Goal: Check status: Check status

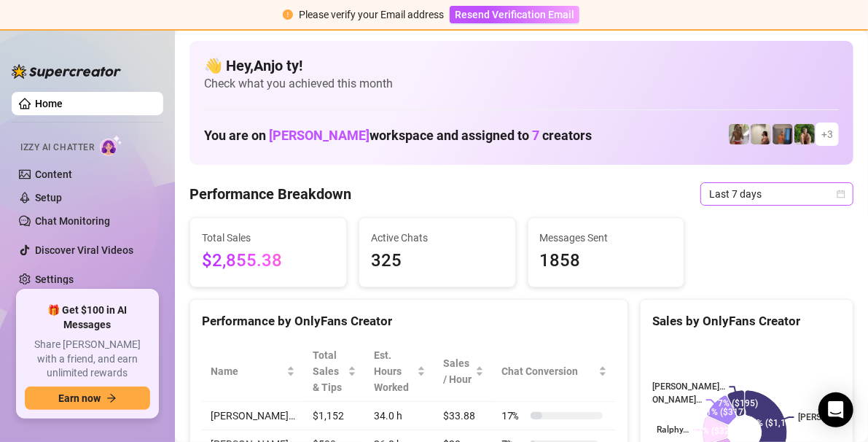
click at [837, 194] on icon "calendar" at bounding box center [841, 194] width 9 height 9
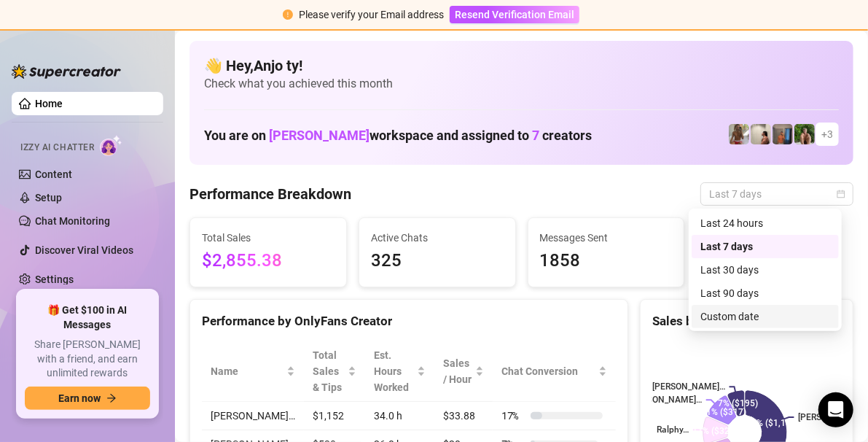
click at [739, 315] on div "Custom date" at bounding box center [765, 316] width 130 height 16
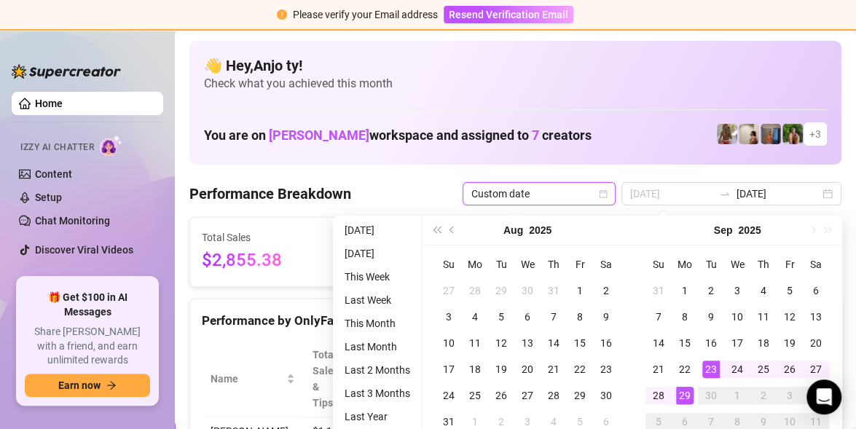
type input "[DATE]"
click at [683, 394] on div "29" at bounding box center [684, 395] width 17 height 17
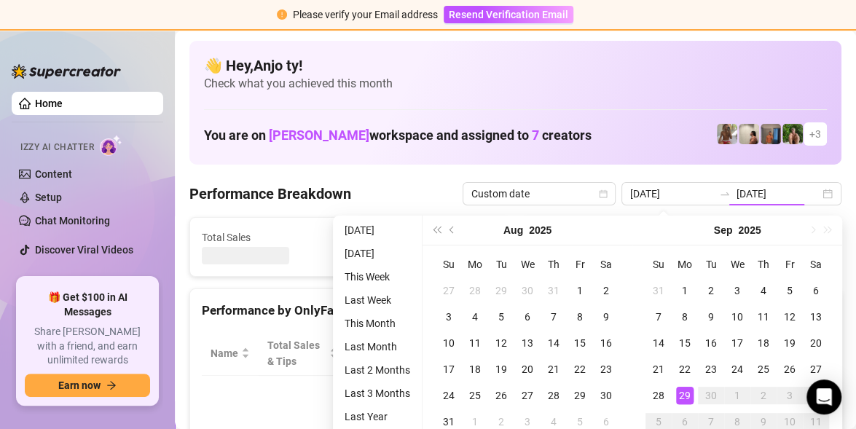
type input "[DATE]"
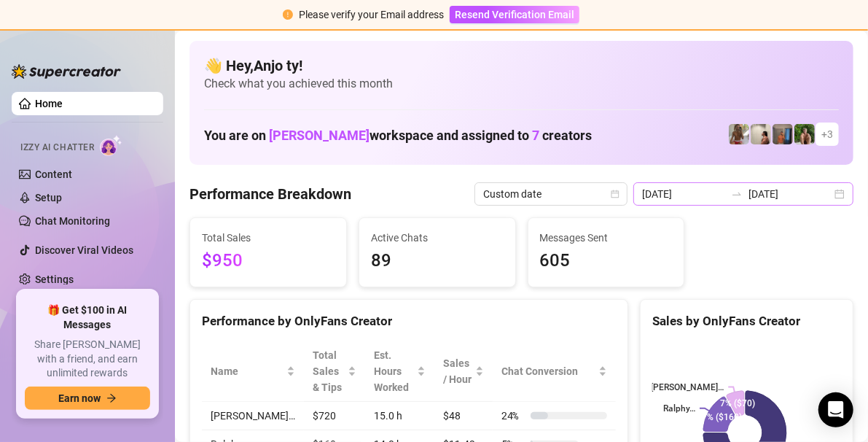
click at [827, 194] on div "[DATE] [DATE]" at bounding box center [743, 193] width 220 height 23
click at [824, 200] on div "[DATE] [DATE]" at bounding box center [743, 193] width 220 height 23
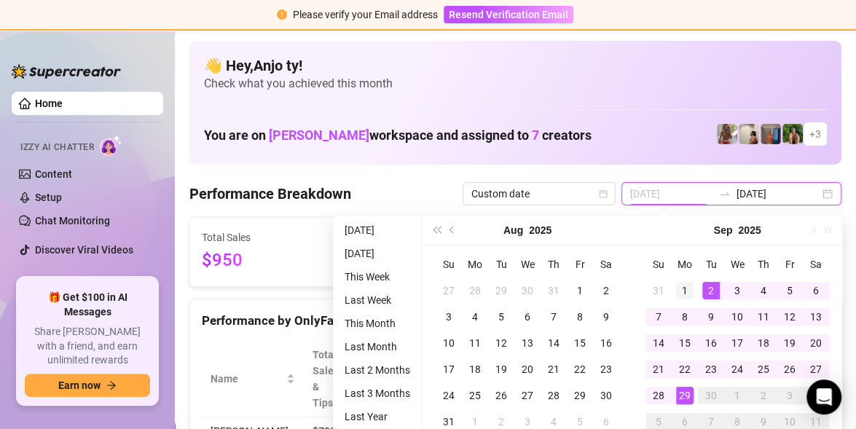
type input "[DATE]"
click at [687, 289] on div "1" at bounding box center [684, 290] width 17 height 17
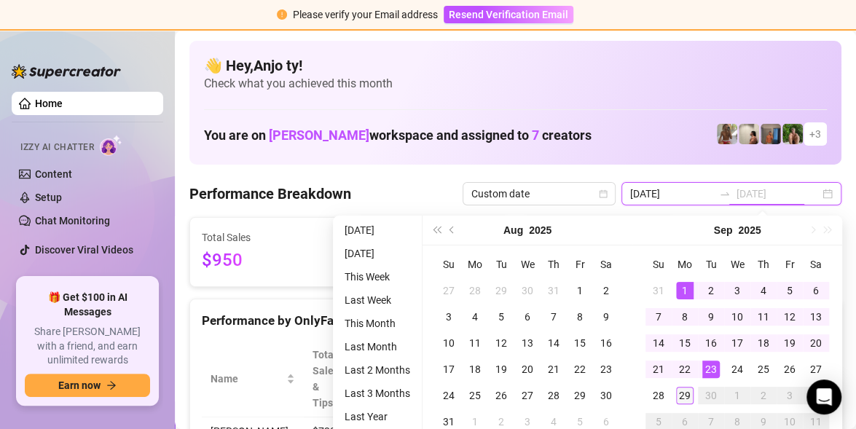
type input "[DATE]"
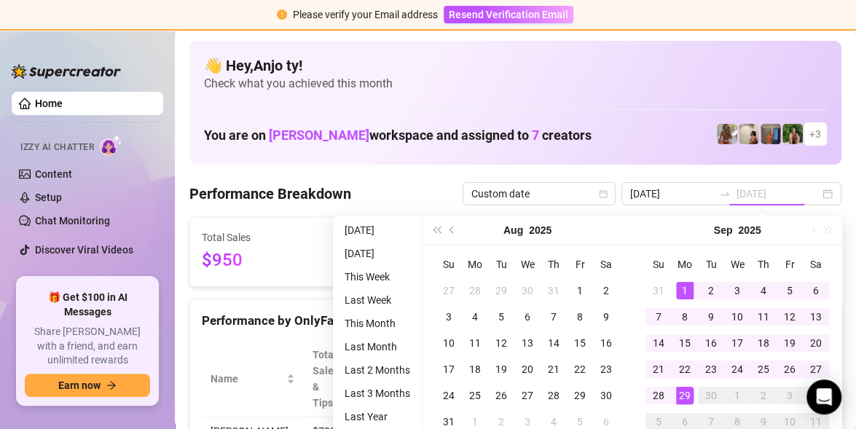
click at [687, 399] on div "29" at bounding box center [684, 395] width 17 height 17
click at [687, 399] on rect at bounding box center [736, 432] width 185 height 182
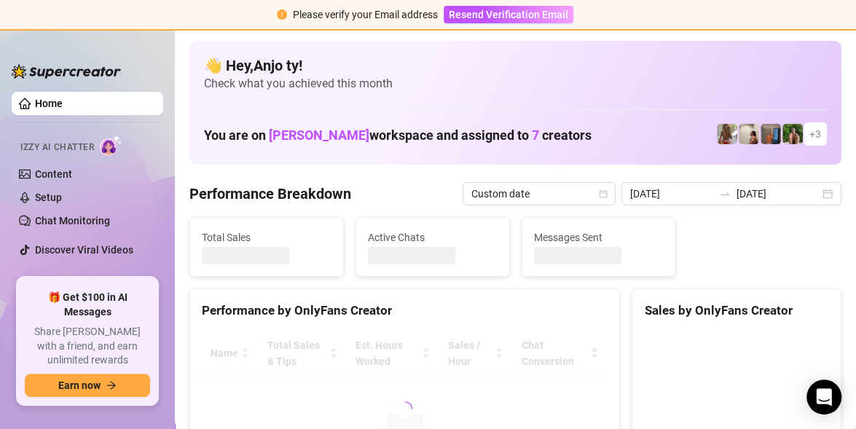
type input "[DATE]"
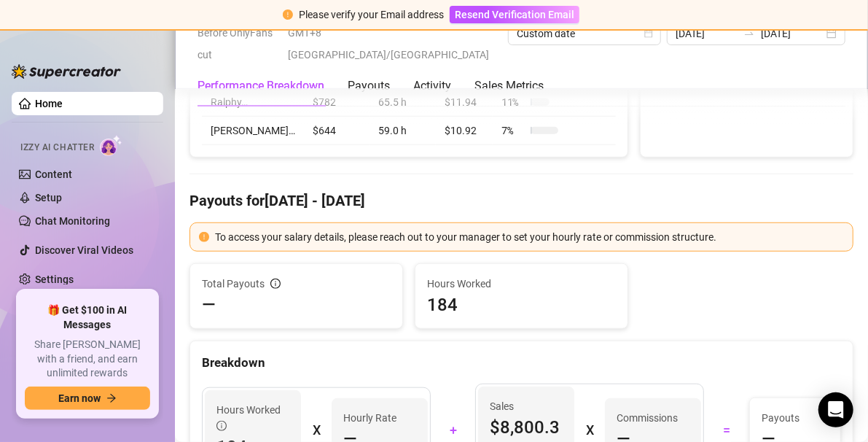
scroll to position [364, 0]
